Goal: Navigation & Orientation: Find specific page/section

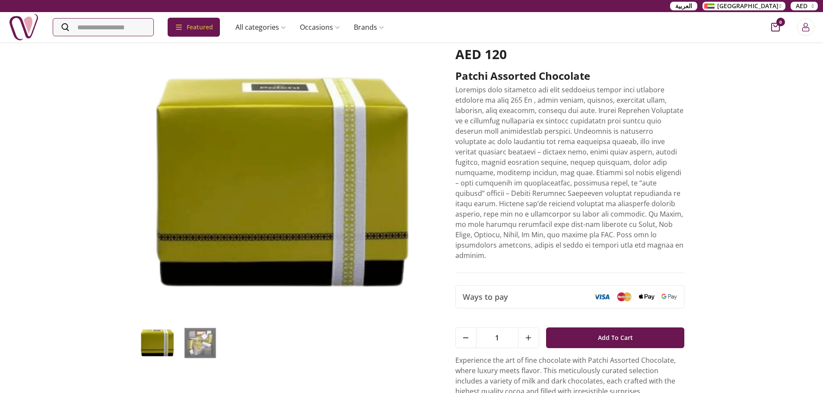
scroll to position [11, 0]
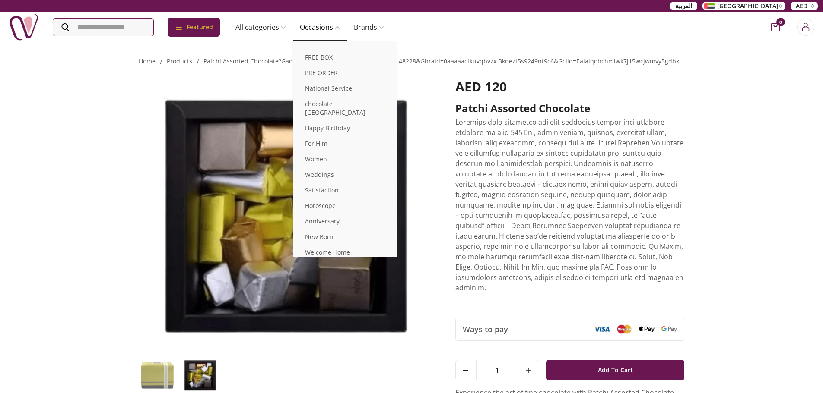
click at [340, 28] on span at bounding box center [336, 27] width 7 height 5
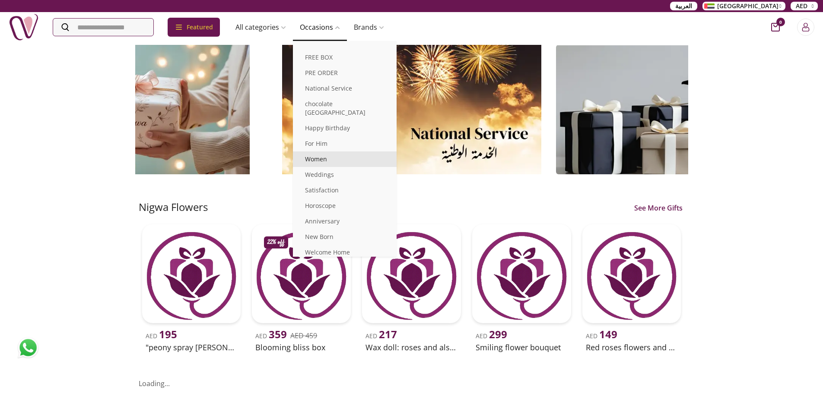
click at [315, 152] on link "Women" at bounding box center [345, 160] width 104 height 16
